Goal: Task Accomplishment & Management: Manage account settings

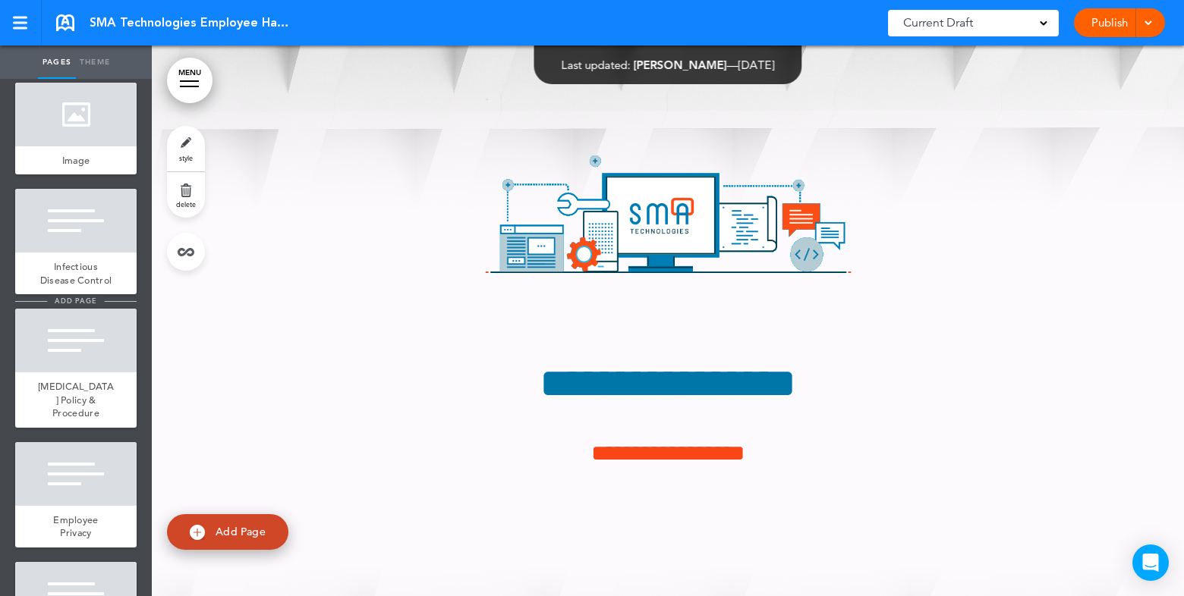
scroll to position [6566, 0]
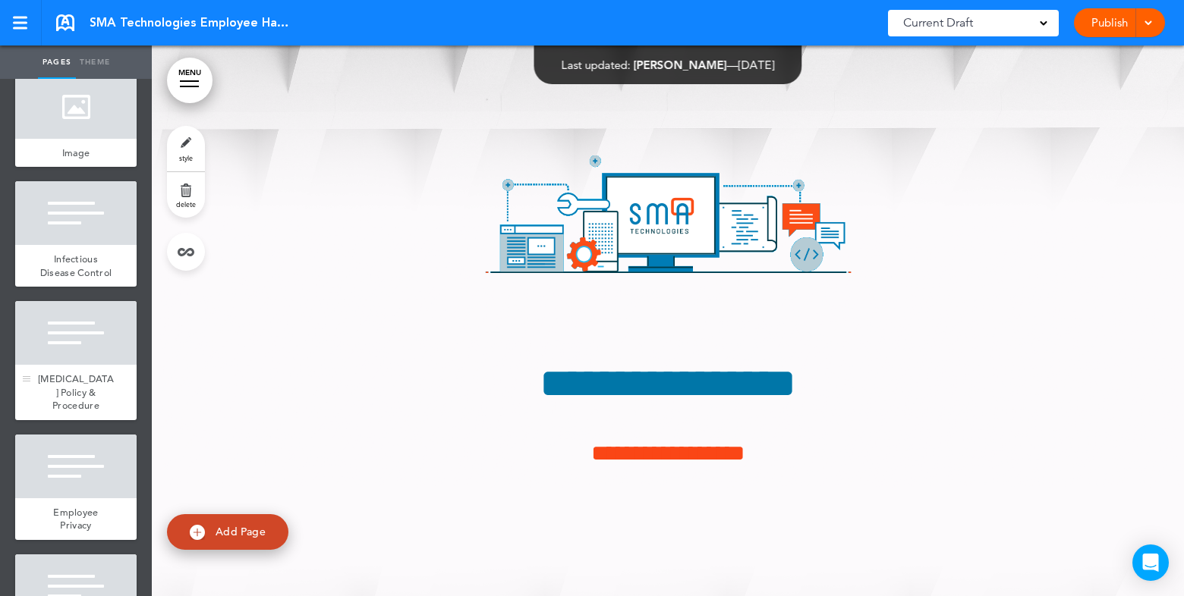
click at [71, 316] on div at bounding box center [75, 333] width 121 height 64
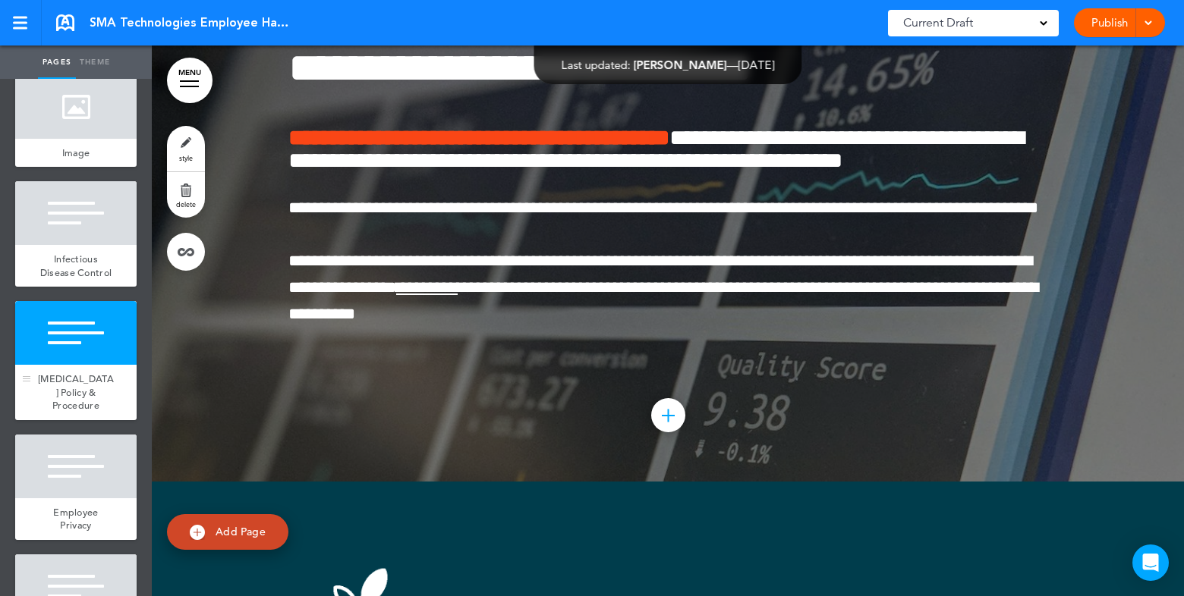
scroll to position [38376, 0]
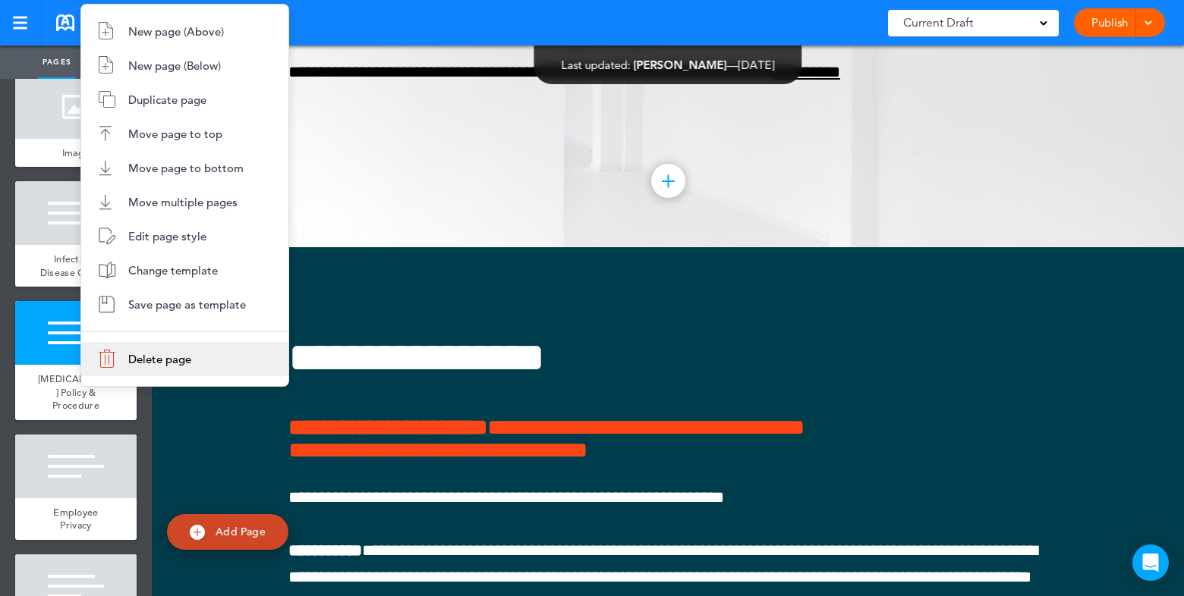
click at [148, 363] on span "Delete page" at bounding box center [159, 359] width 63 height 14
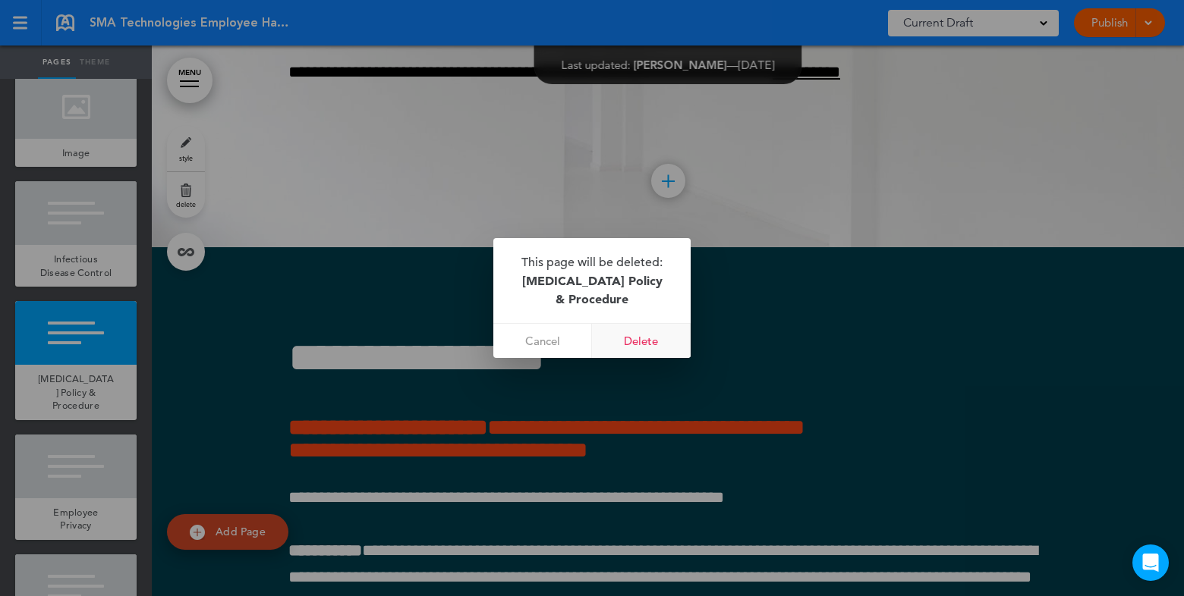
click at [647, 351] on link "Delete" at bounding box center [641, 341] width 99 height 34
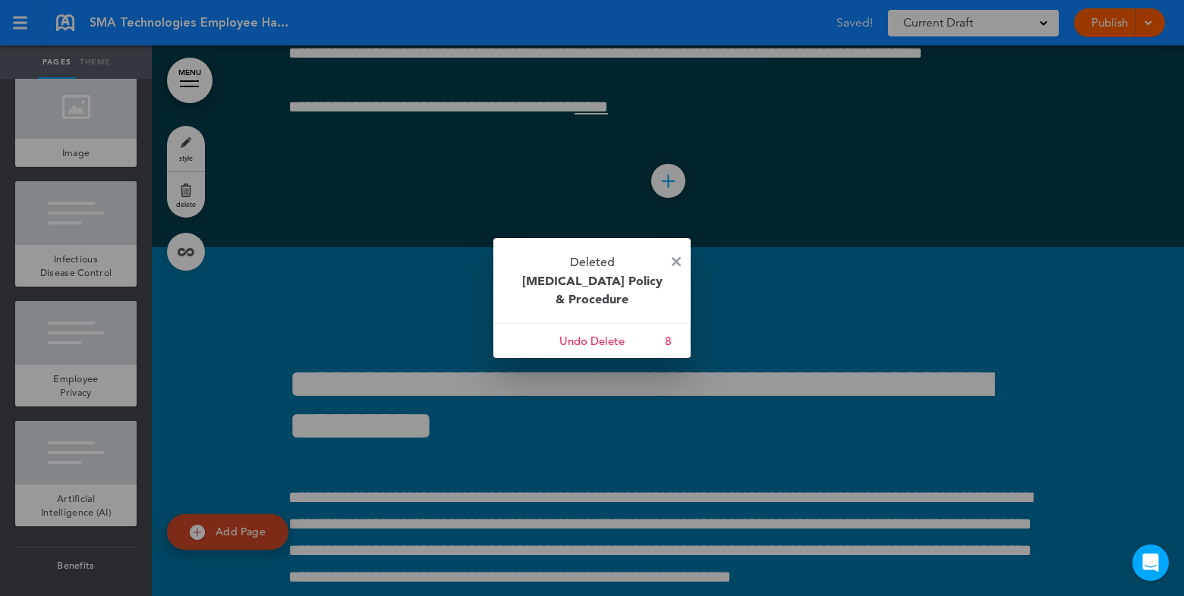
click at [681, 258] on p "Deleted COVID-19 Policy & Procedure" at bounding box center [591, 280] width 197 height 85
click at [668, 266] on p "Deleted COVID-19 Policy & Procedure" at bounding box center [591, 280] width 197 height 85
click at [676, 263] on img at bounding box center [676, 261] width 9 height 9
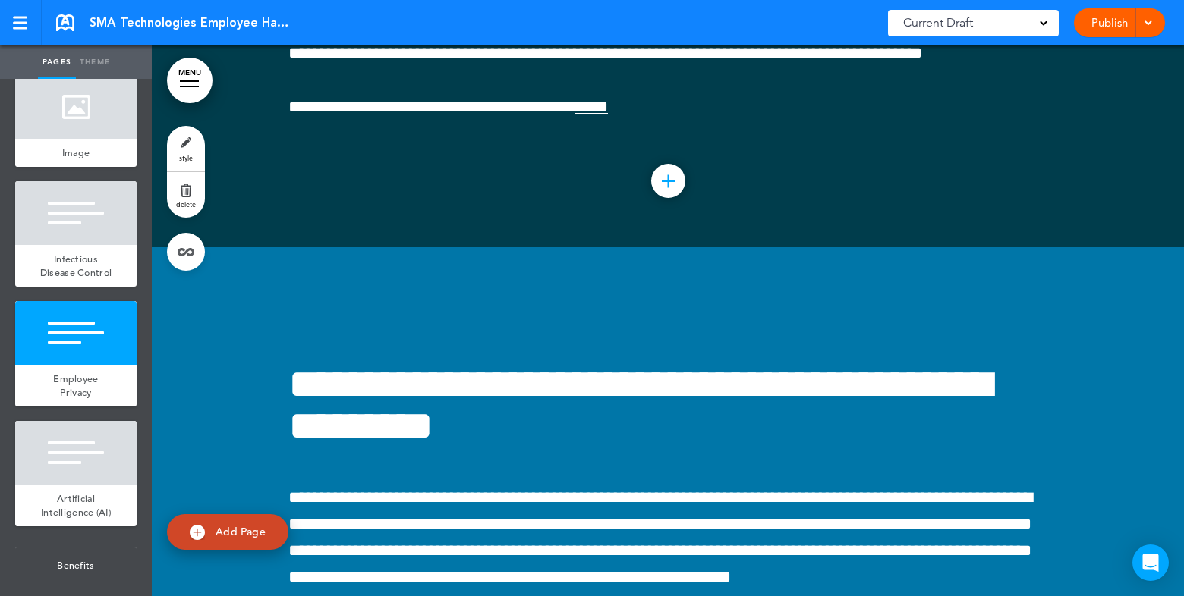
click at [1153, 24] on div at bounding box center [1145, 22] width 15 height 29
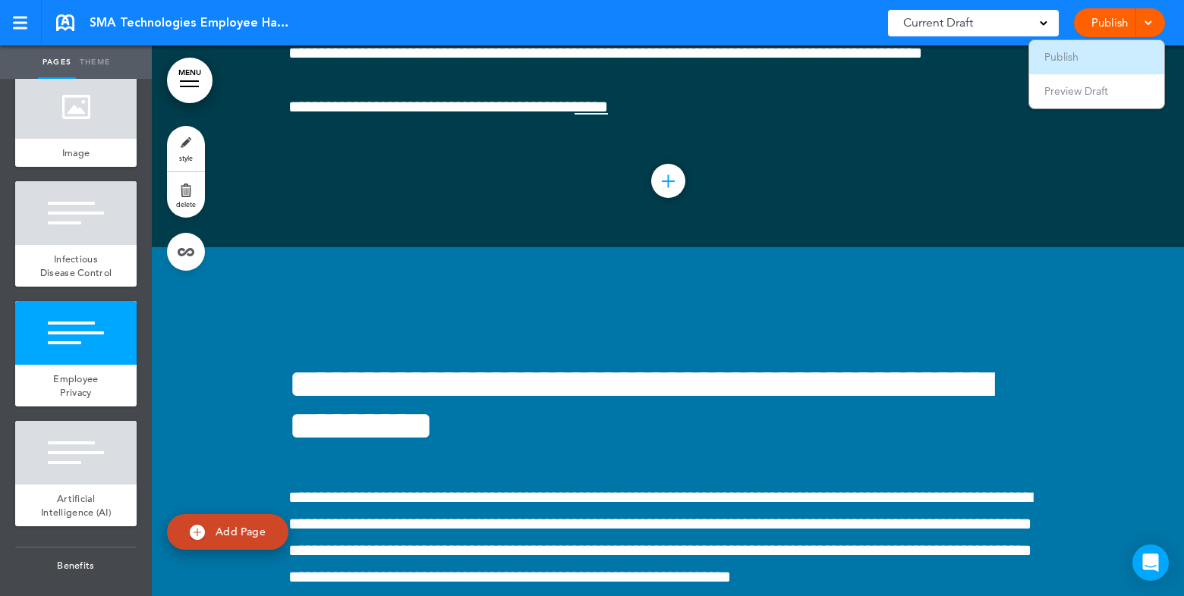
click at [1119, 55] on li "Publish" at bounding box center [1096, 57] width 135 height 34
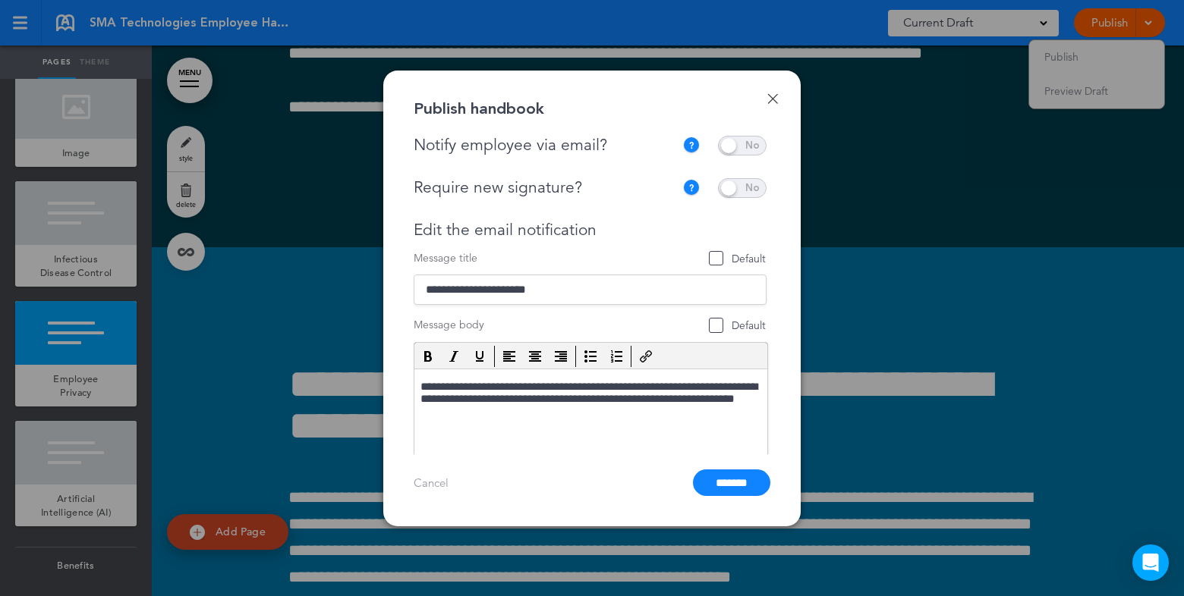
click at [731, 149] on span at bounding box center [742, 146] width 49 height 20
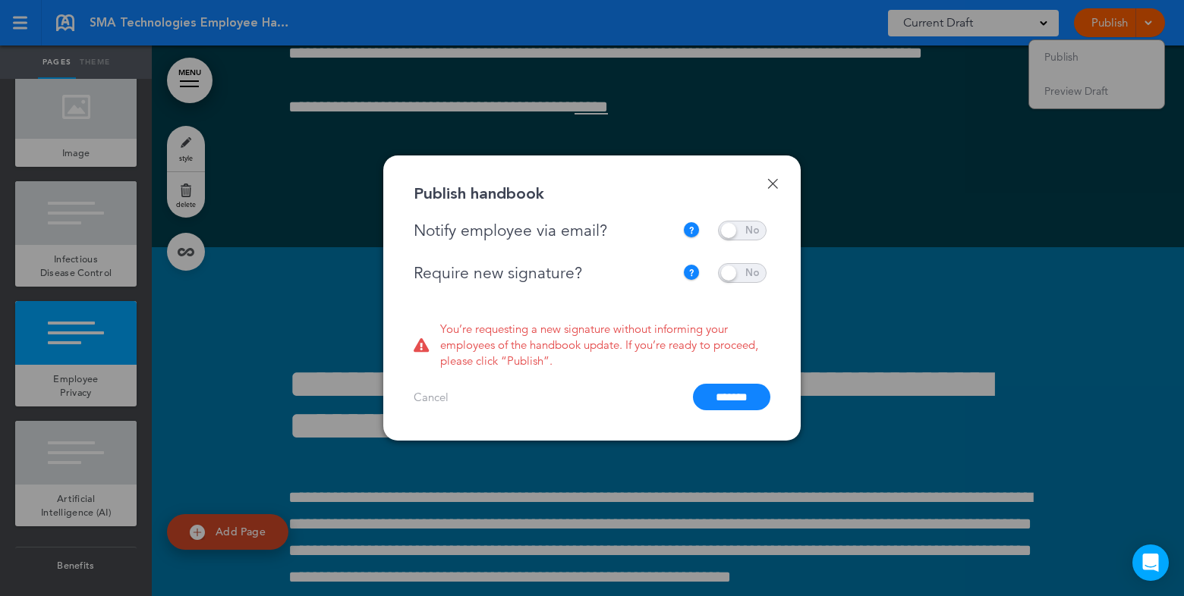
click at [748, 284] on div "**********" at bounding box center [594, 263] width 360 height 85
click at [746, 274] on span at bounding box center [742, 273] width 49 height 20
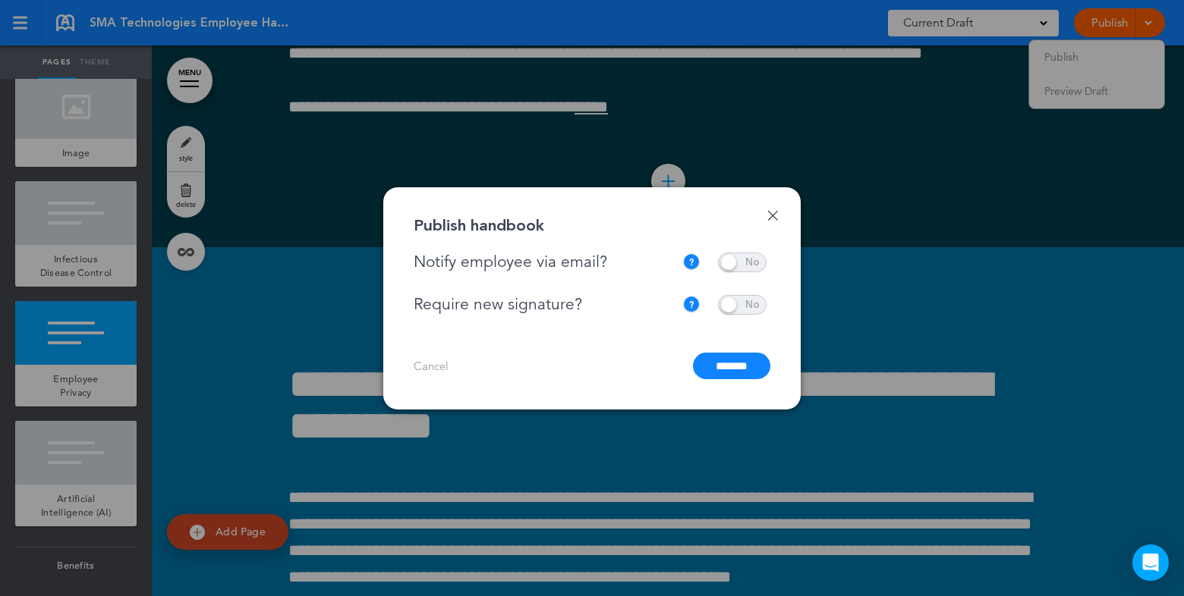
click at [728, 365] on input "*******" at bounding box center [731, 366] width 77 height 27
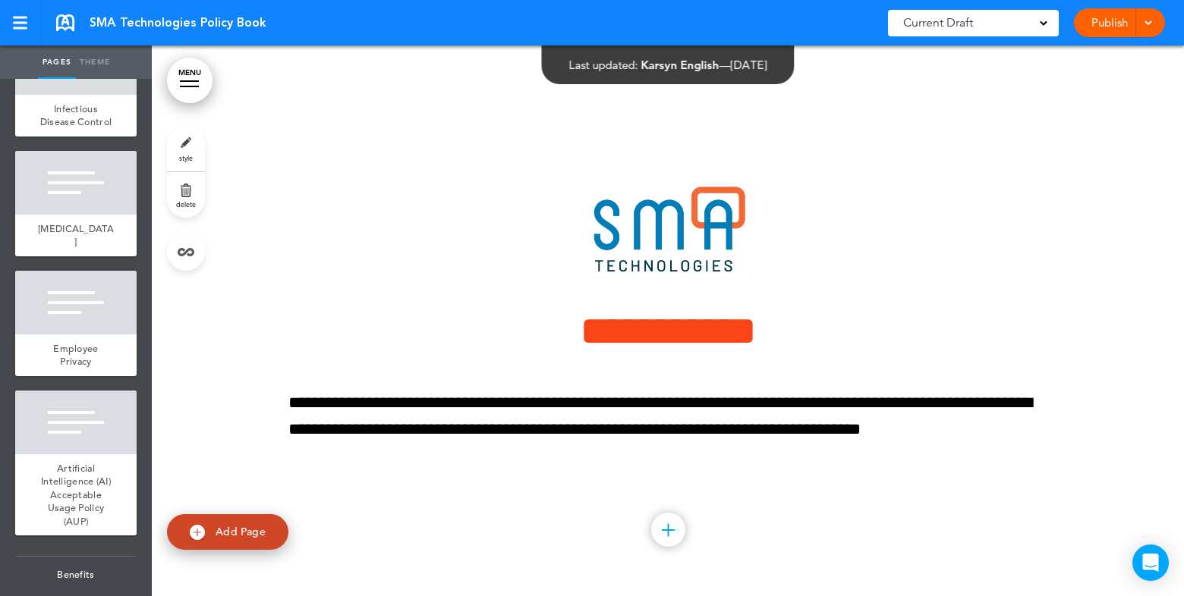
scroll to position [3320, 0]
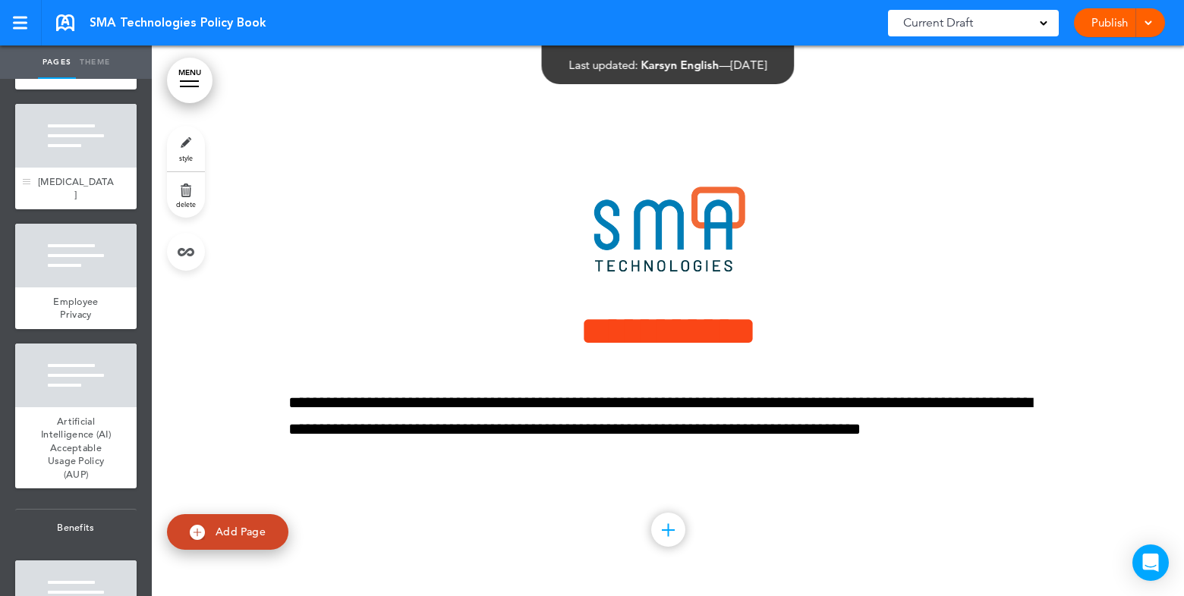
click at [80, 150] on div at bounding box center [75, 136] width 121 height 64
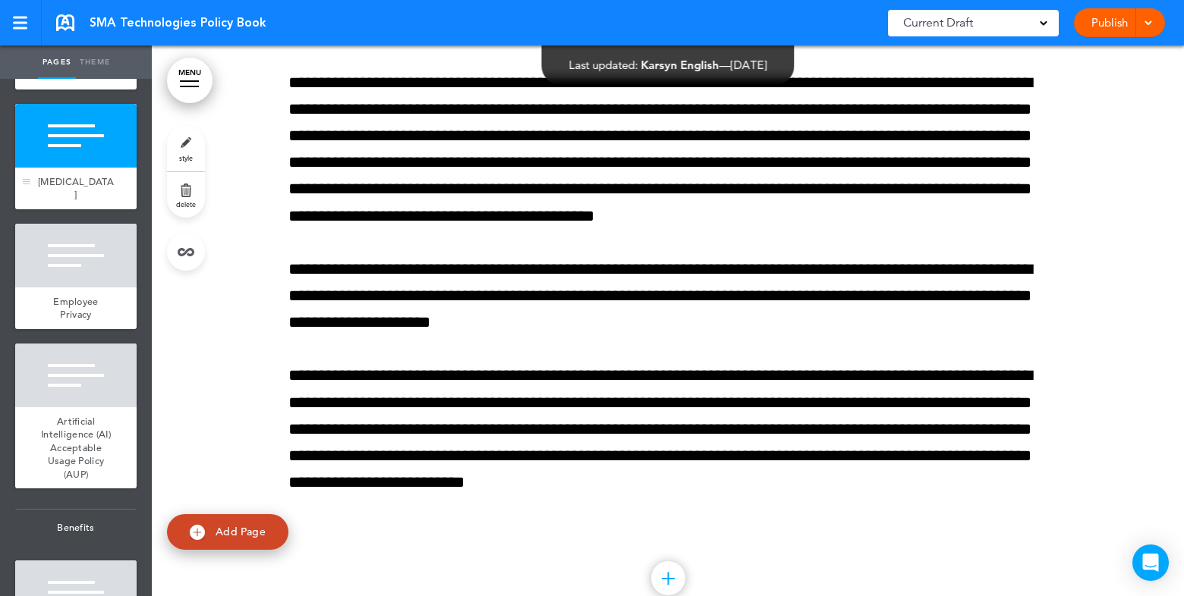
scroll to position [64124, 0]
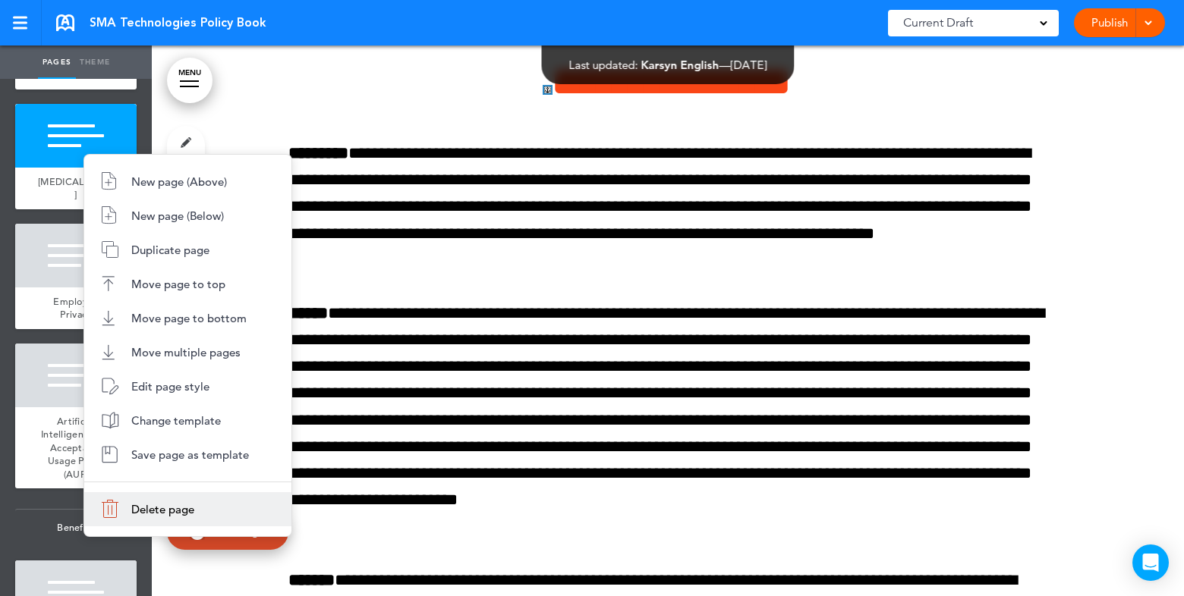
click at [187, 499] on li "Delete page" at bounding box center [187, 509] width 207 height 34
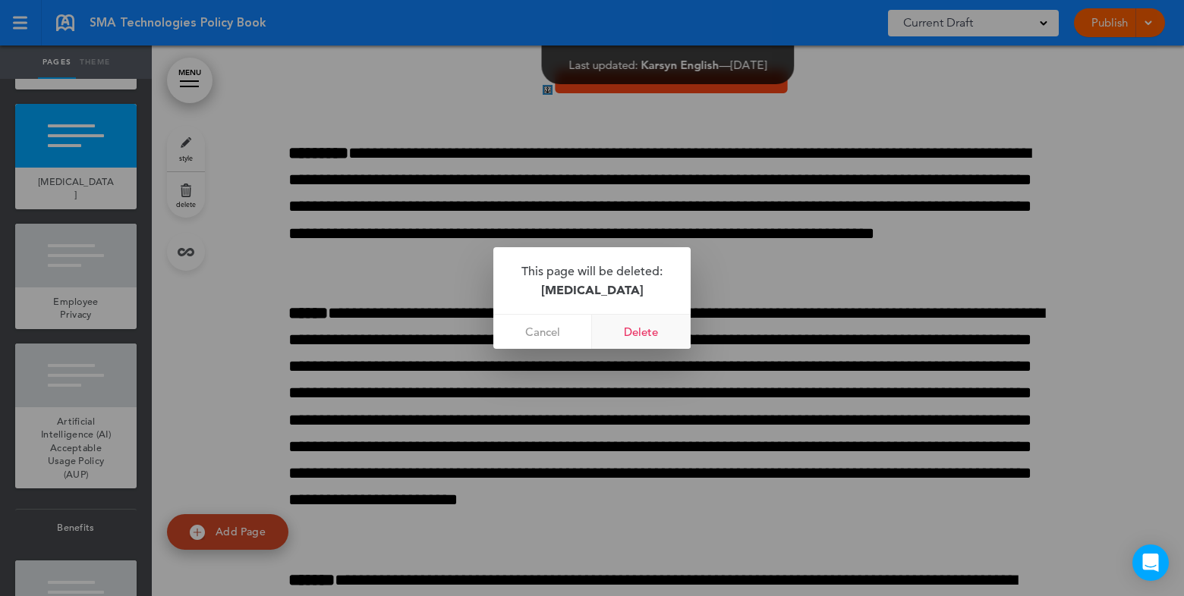
click at [653, 332] on link "Delete" at bounding box center [641, 332] width 99 height 34
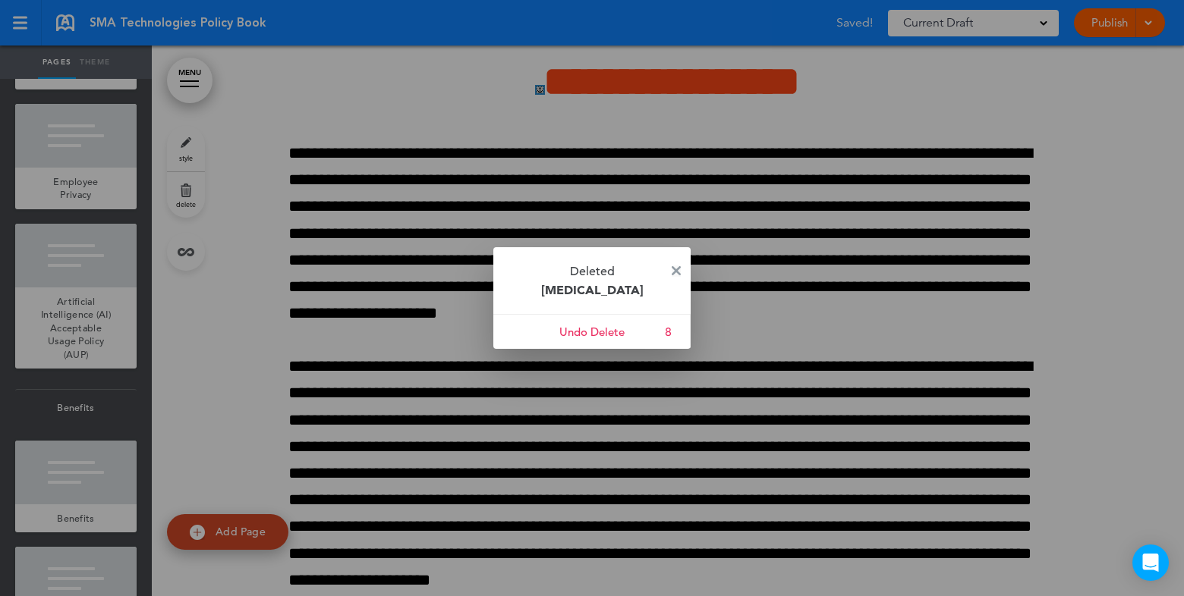
click at [674, 268] on img at bounding box center [676, 270] width 9 height 9
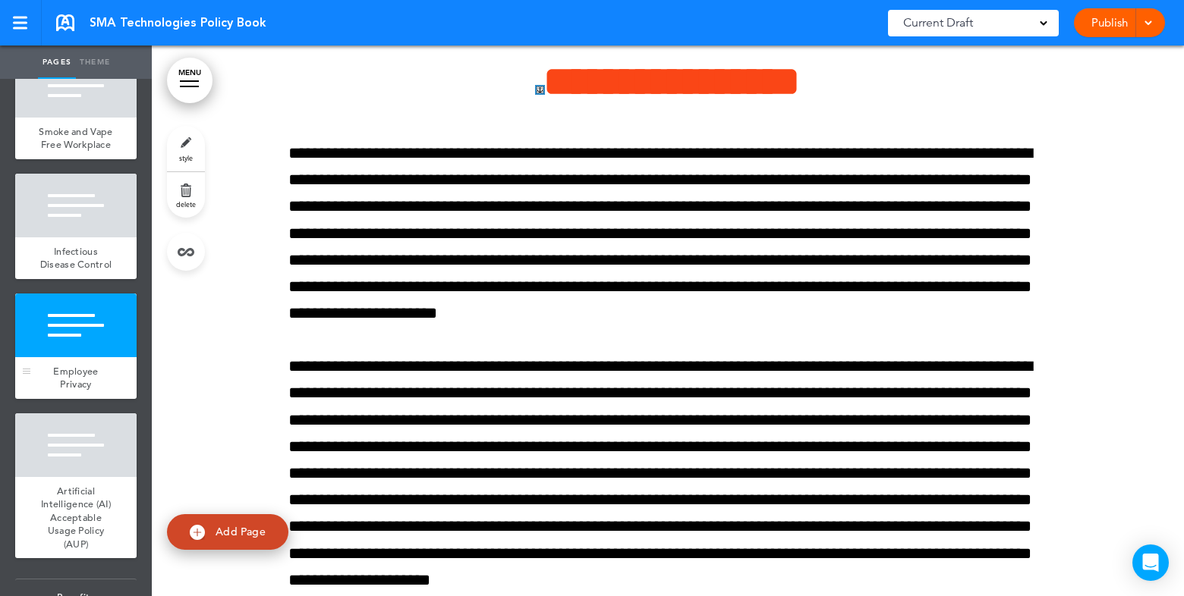
scroll to position [3098, 0]
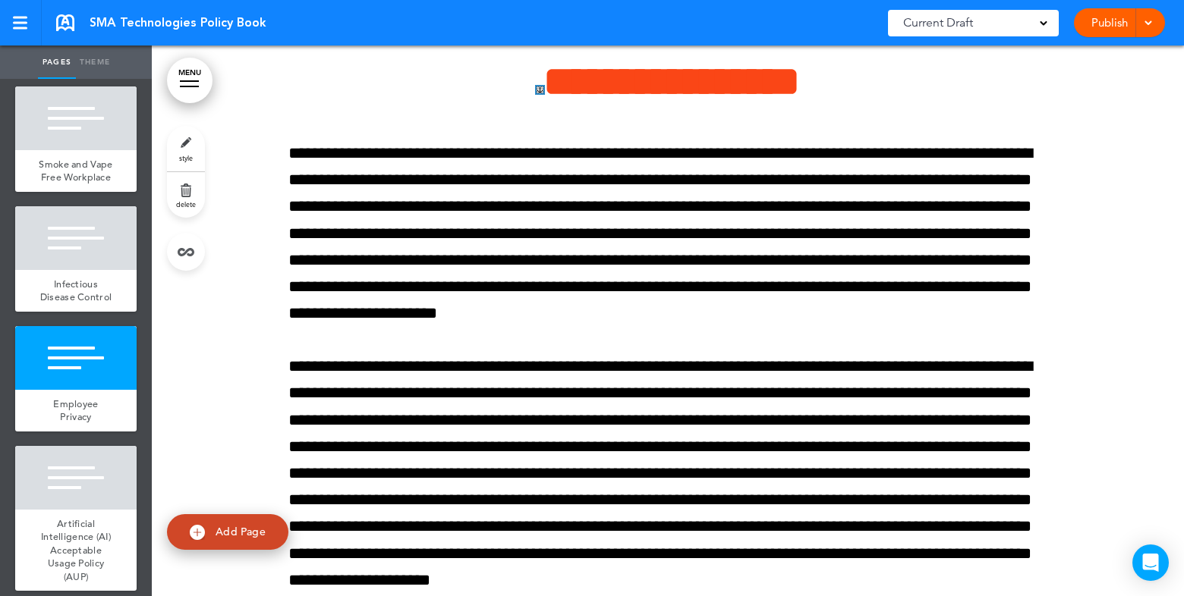
click at [1149, 24] on span at bounding box center [1148, 22] width 10 height 10
click at [1103, 48] on li "Publish" at bounding box center [1096, 57] width 135 height 34
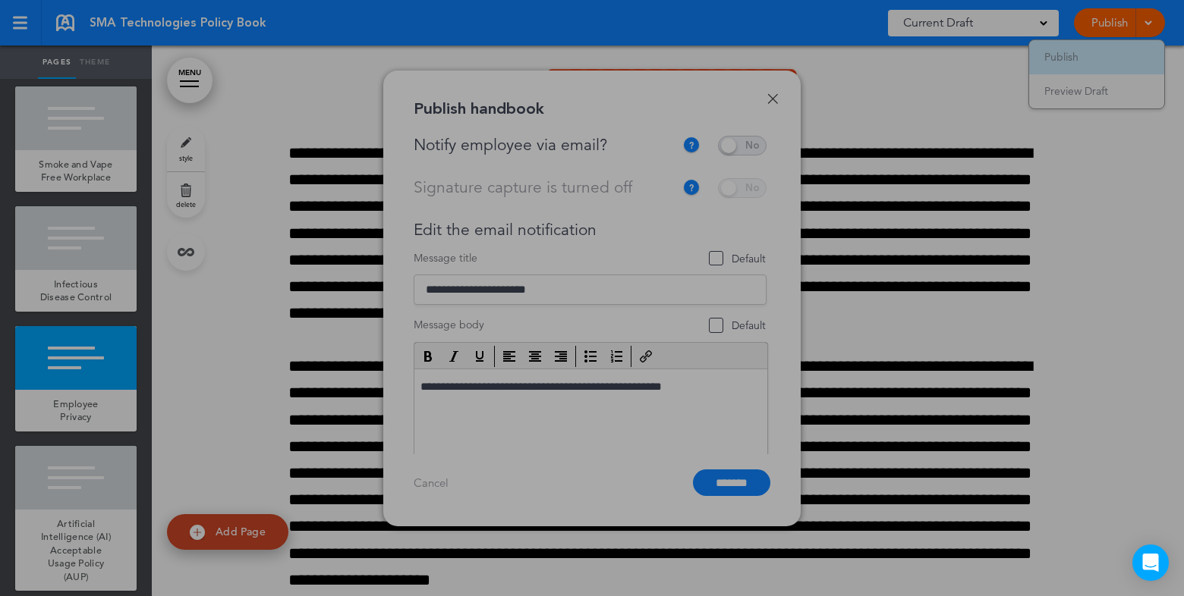
scroll to position [0, 0]
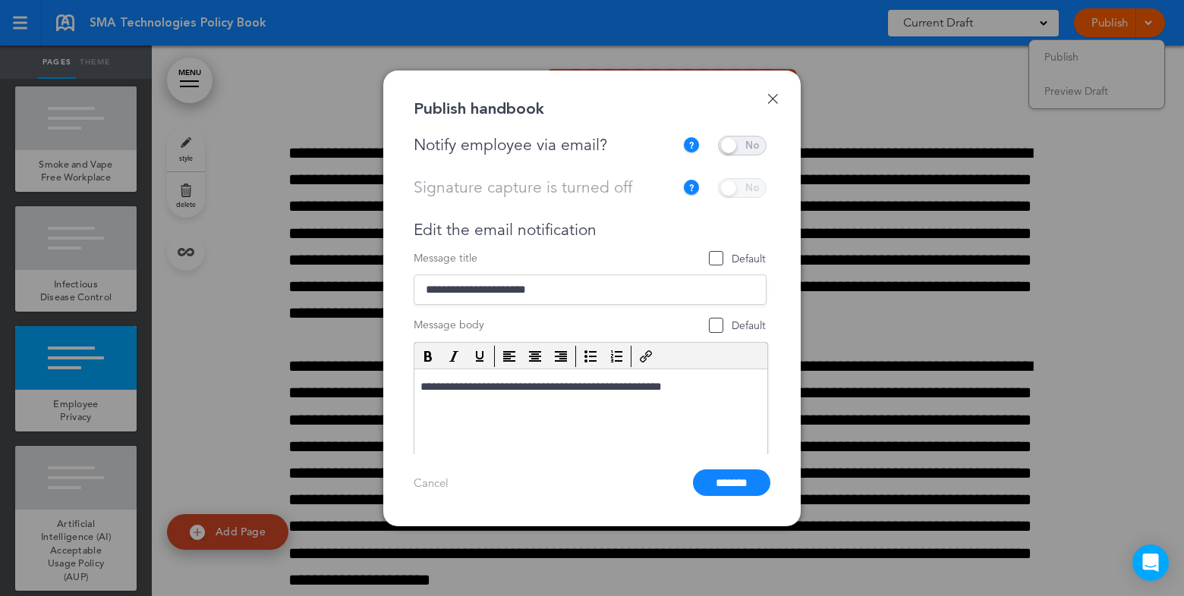
click at [734, 145] on span at bounding box center [742, 146] width 49 height 20
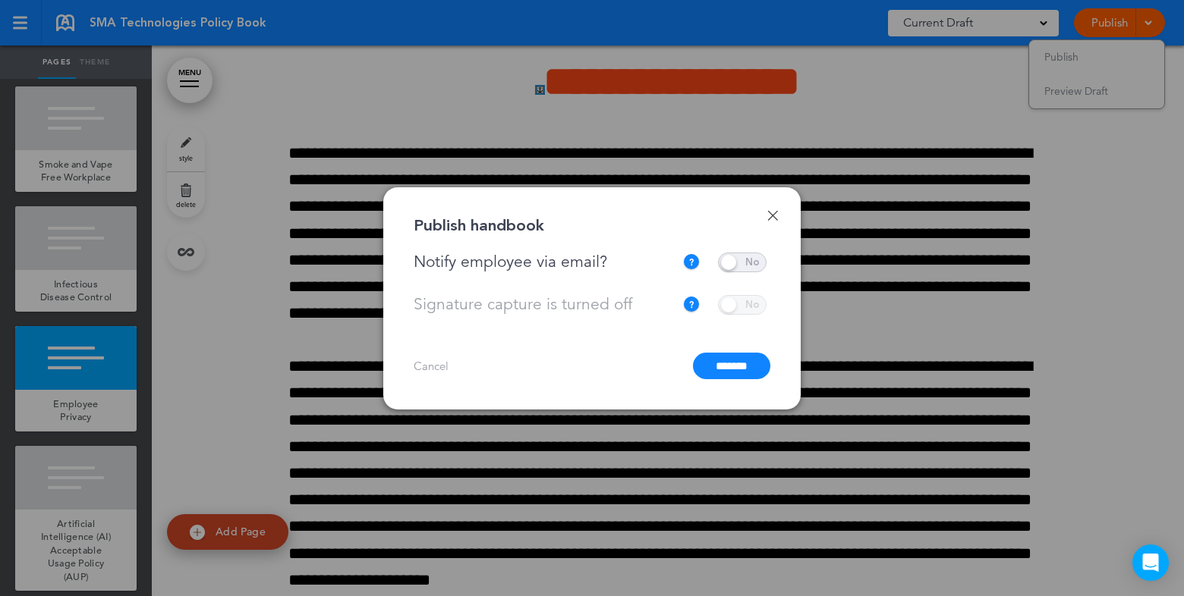
click at [724, 369] on input "*******" at bounding box center [731, 366] width 77 height 27
